Goal: Browse casually

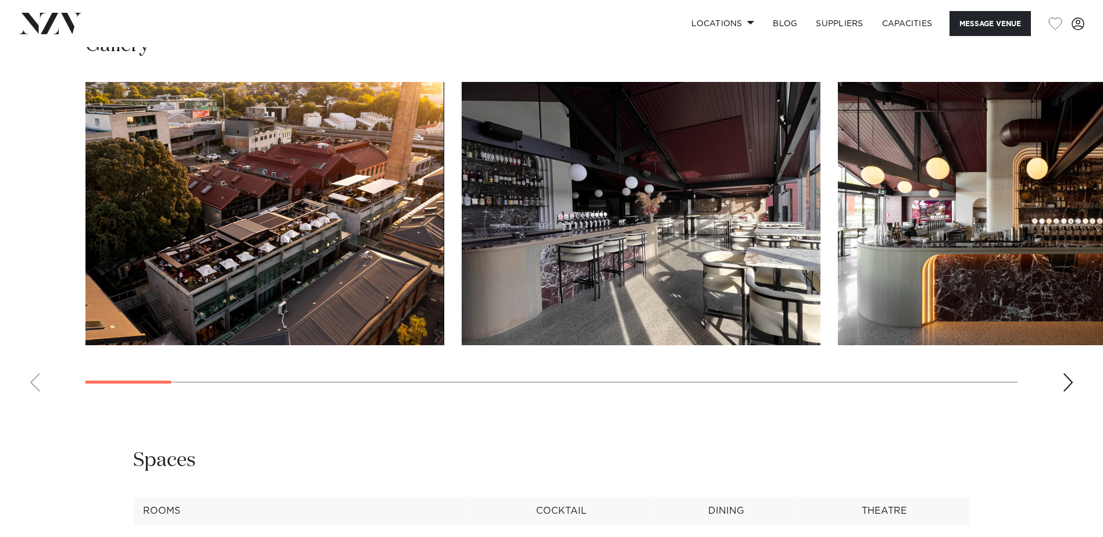
scroll to position [1210, 0]
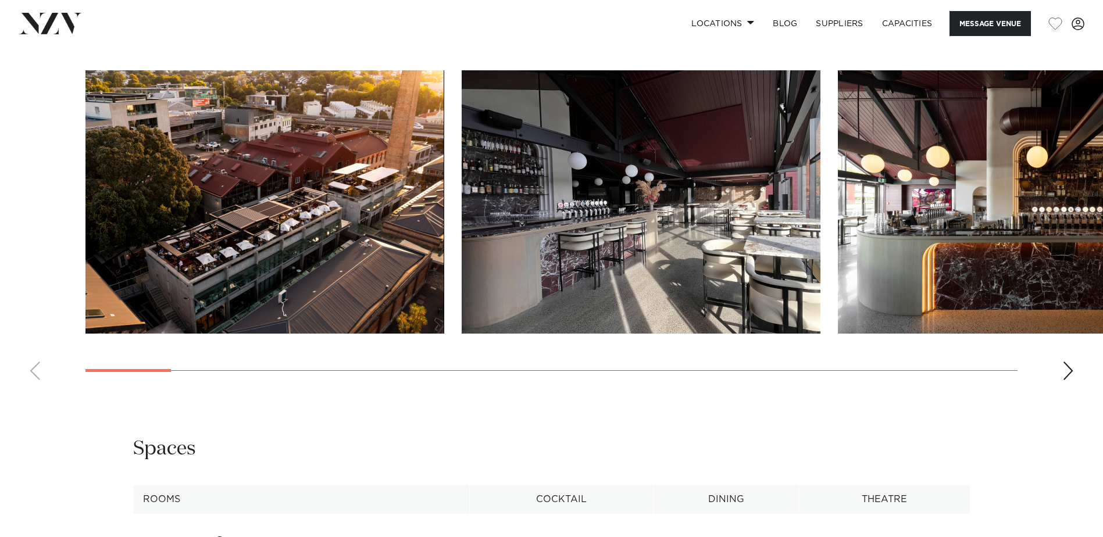
click at [1070, 380] on div "Next slide" at bounding box center [1068, 371] width 12 height 19
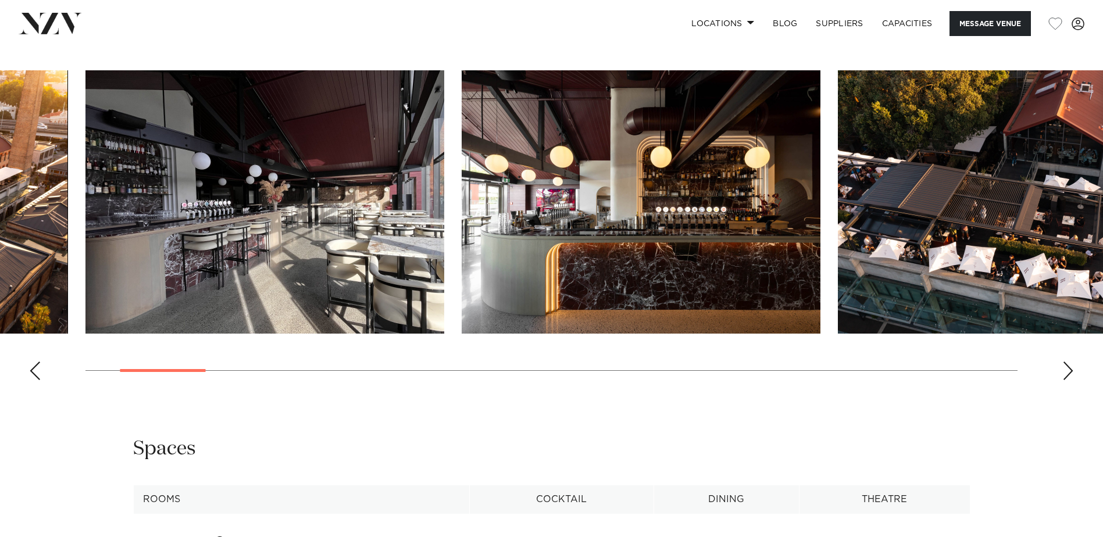
click at [1072, 380] on div "Next slide" at bounding box center [1068, 371] width 12 height 19
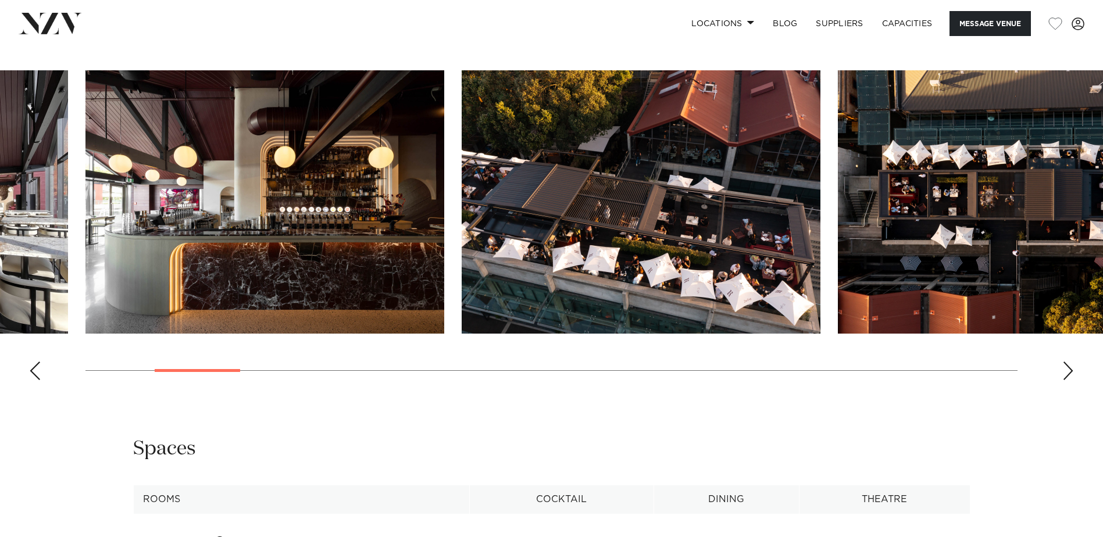
click at [1072, 380] on div "Next slide" at bounding box center [1068, 371] width 12 height 19
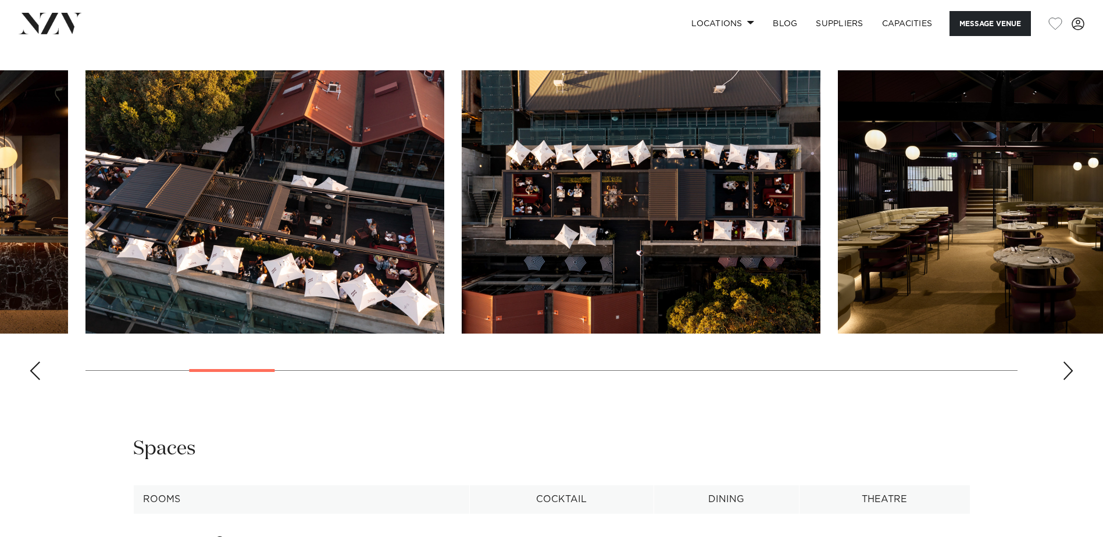
click at [1072, 380] on div "Next slide" at bounding box center [1068, 371] width 12 height 19
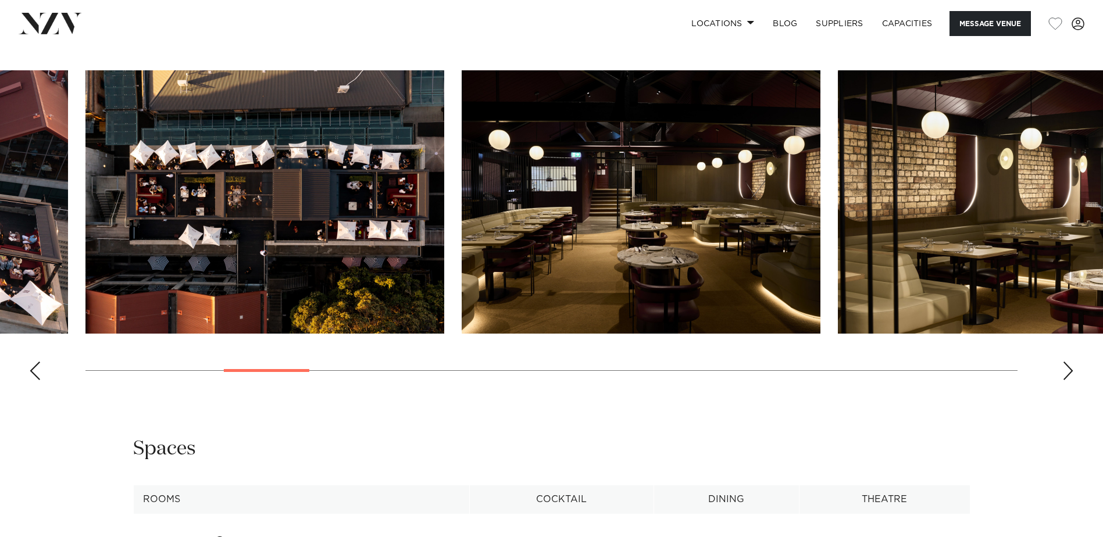
click at [1072, 380] on div "Next slide" at bounding box center [1068, 371] width 12 height 19
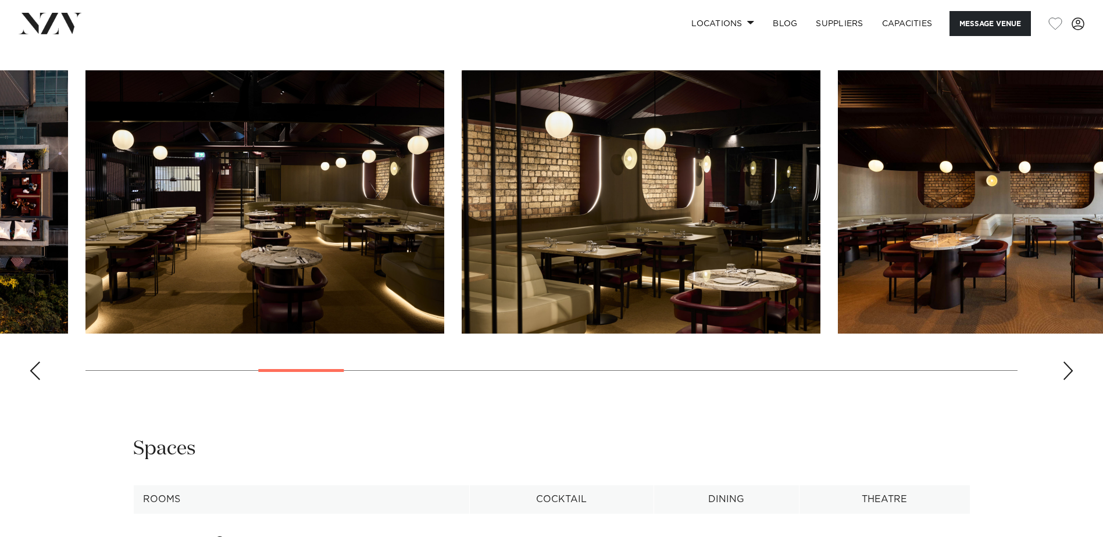
click at [1072, 380] on div "Next slide" at bounding box center [1068, 371] width 12 height 19
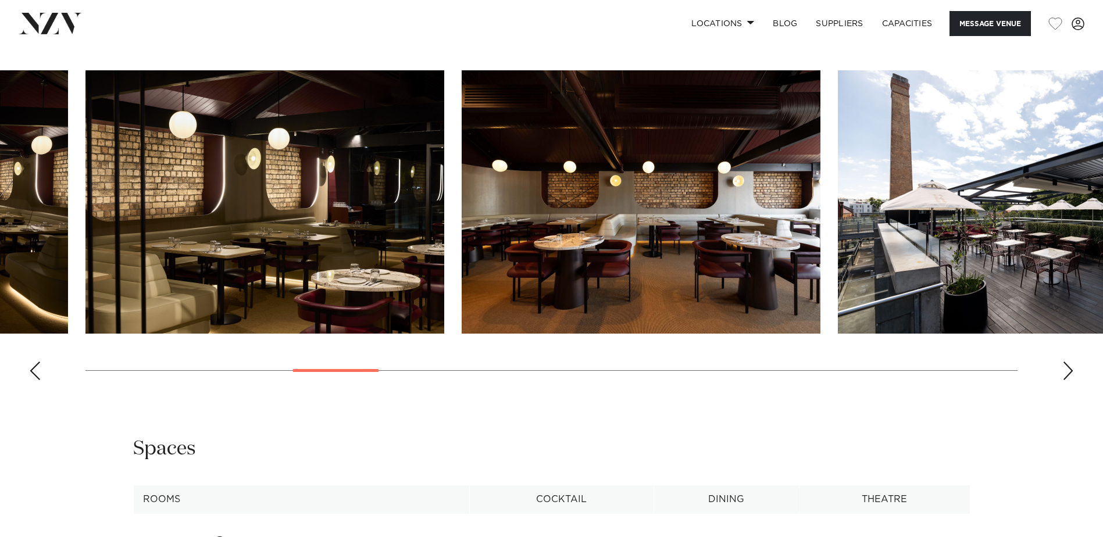
click at [1072, 380] on div "Next slide" at bounding box center [1068, 371] width 12 height 19
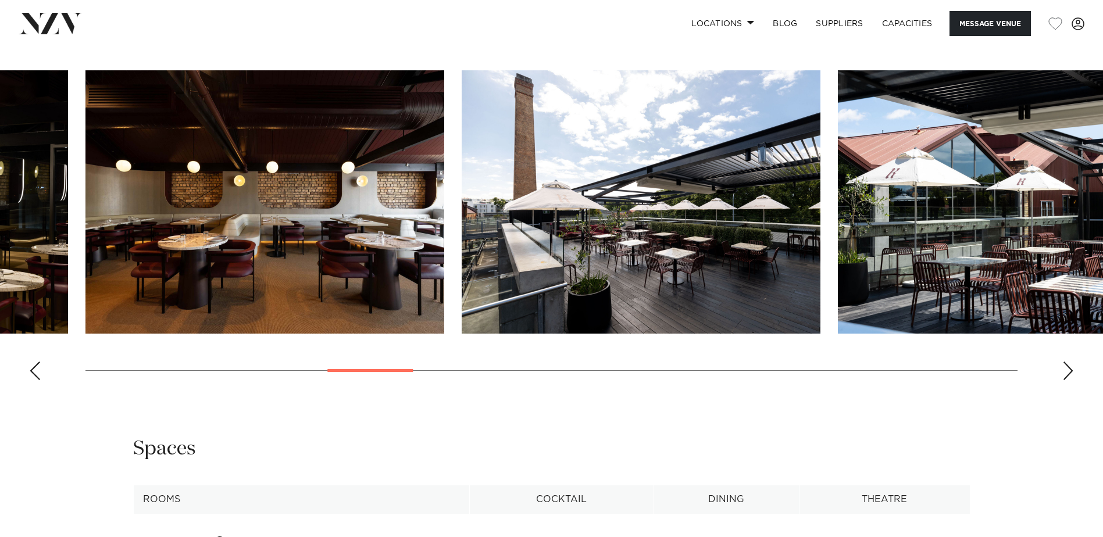
click at [1072, 380] on div "Next slide" at bounding box center [1068, 371] width 12 height 19
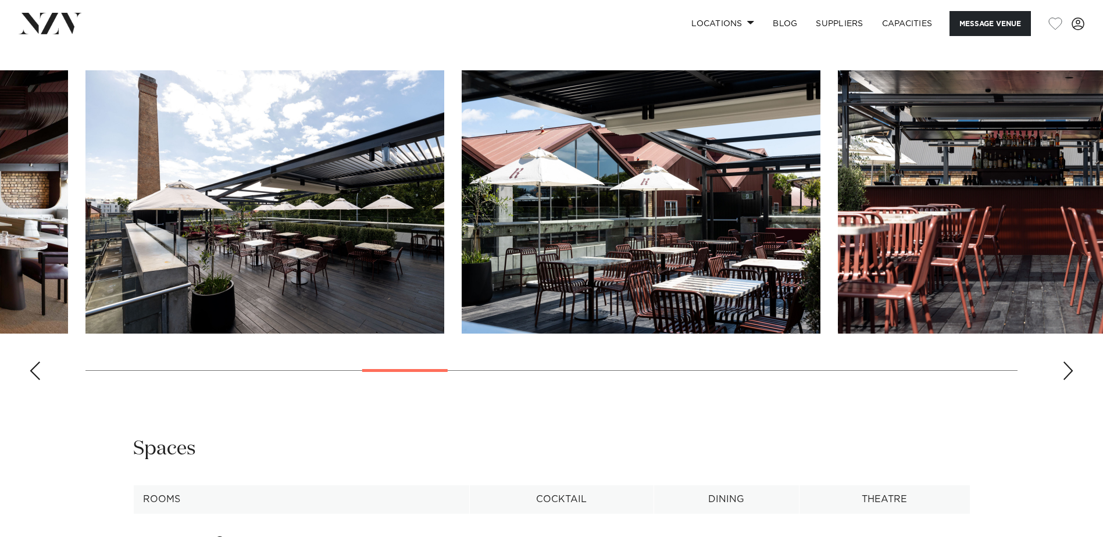
click at [1072, 380] on div "Next slide" at bounding box center [1068, 371] width 12 height 19
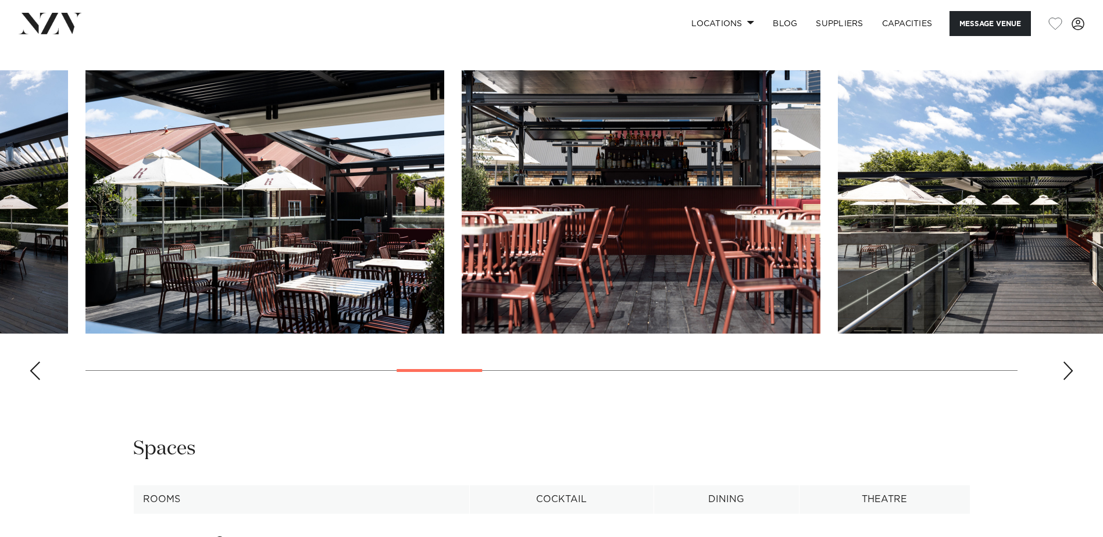
click at [1072, 380] on div "Next slide" at bounding box center [1068, 371] width 12 height 19
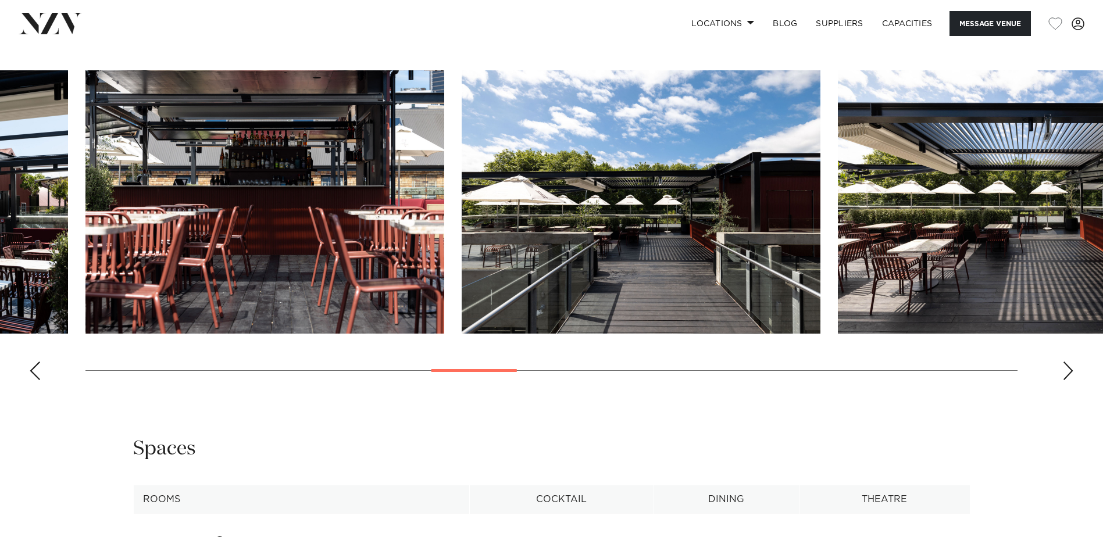
click at [1072, 380] on div "Next slide" at bounding box center [1068, 371] width 12 height 19
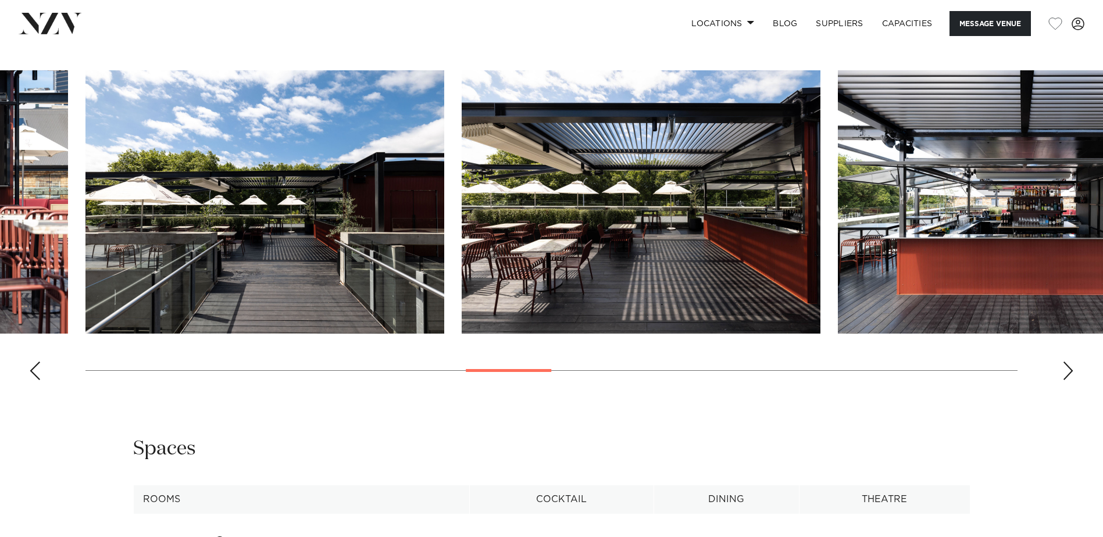
click at [1072, 380] on div "Next slide" at bounding box center [1068, 371] width 12 height 19
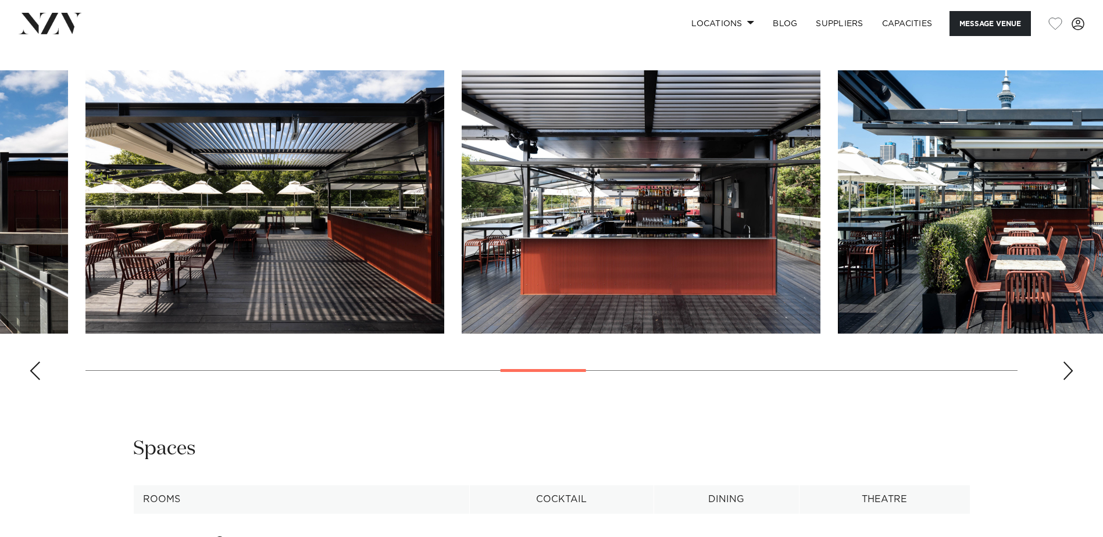
click at [1072, 380] on div "Next slide" at bounding box center [1068, 371] width 12 height 19
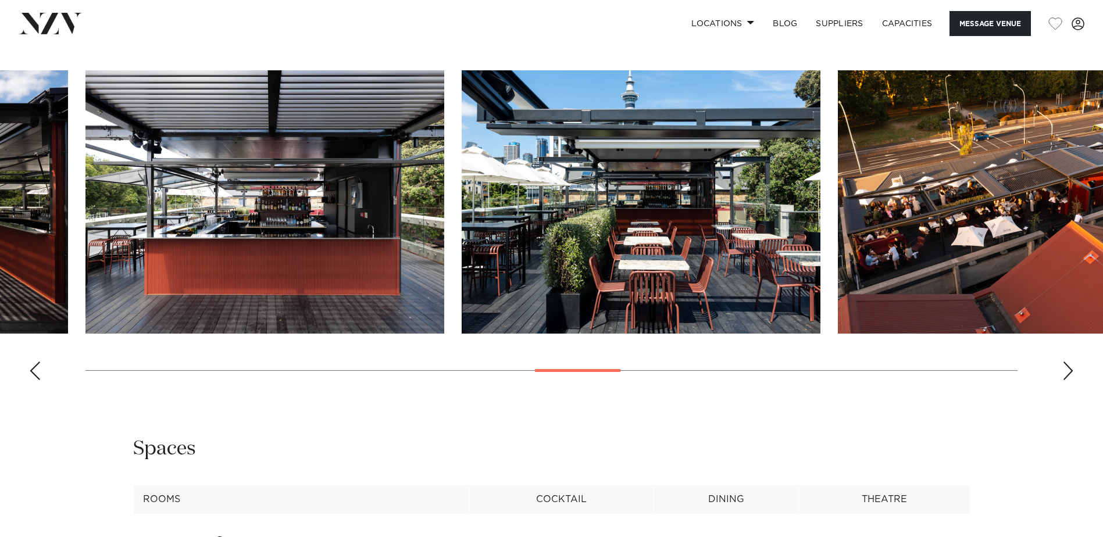
click at [1072, 380] on div "Next slide" at bounding box center [1068, 371] width 12 height 19
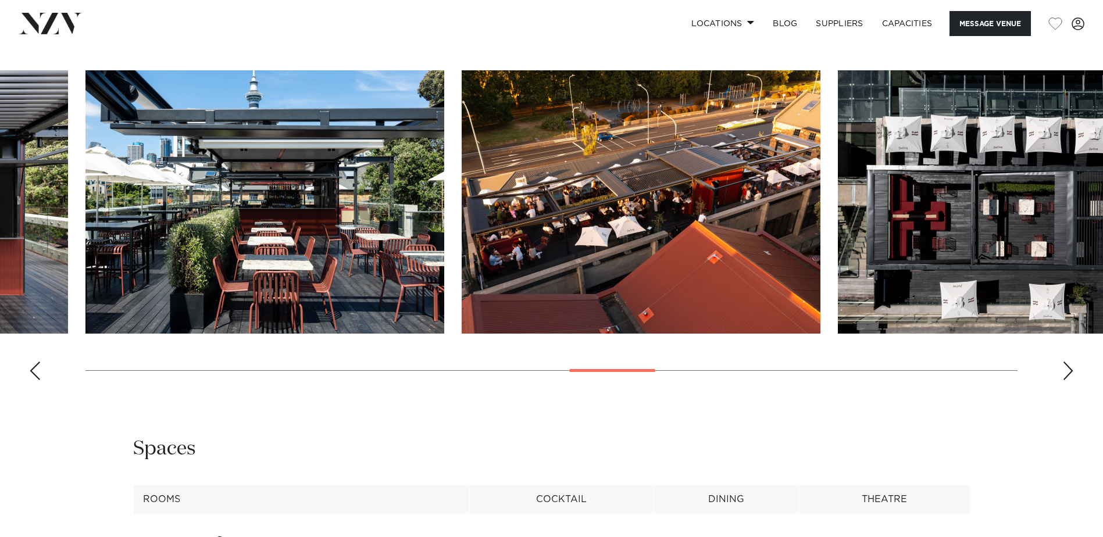
click at [1072, 380] on div "Next slide" at bounding box center [1068, 371] width 12 height 19
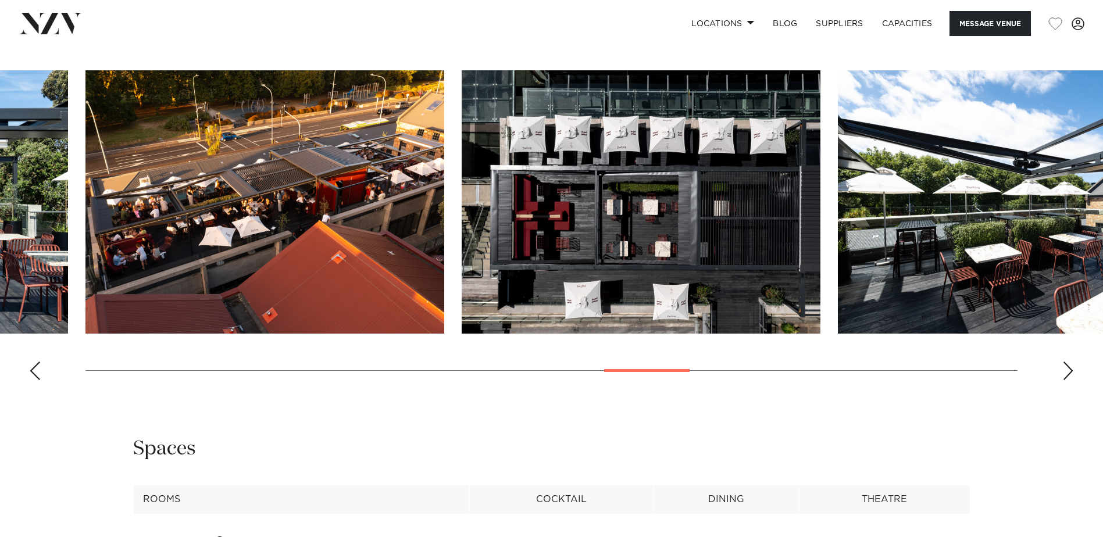
click at [1072, 380] on div "Next slide" at bounding box center [1068, 371] width 12 height 19
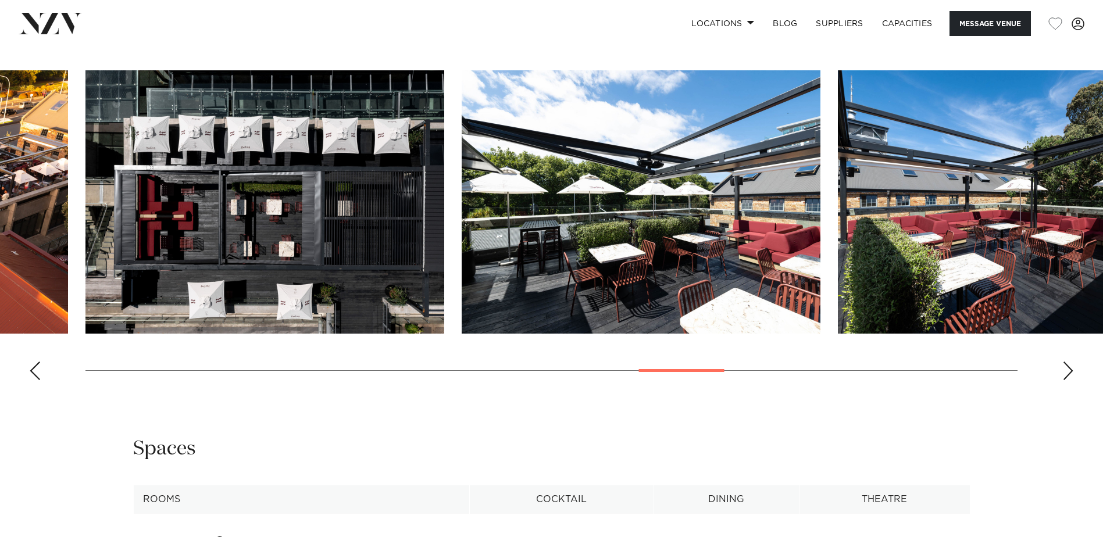
click at [1072, 380] on div "Next slide" at bounding box center [1068, 371] width 12 height 19
